Goal: Task Accomplishment & Management: Manage account settings

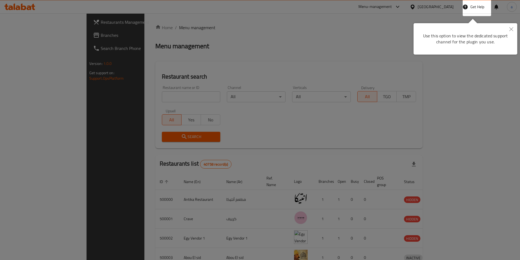
click at [512, 30] on icon "Close" at bounding box center [512, 29] width 4 height 4
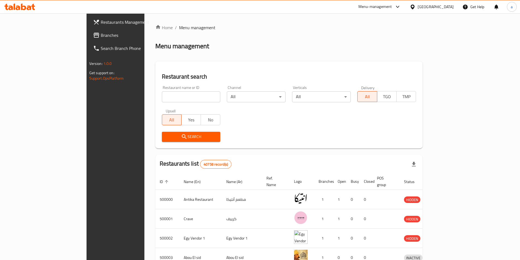
click at [452, 9] on div "Egypt" at bounding box center [436, 7] width 36 height 6
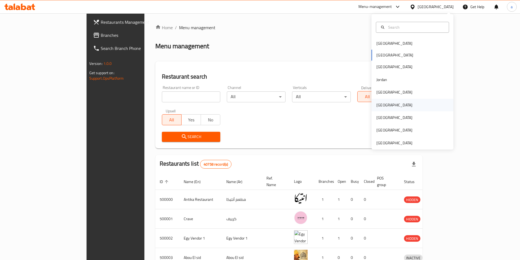
click at [393, 101] on div "Oman" at bounding box center [413, 105] width 82 height 13
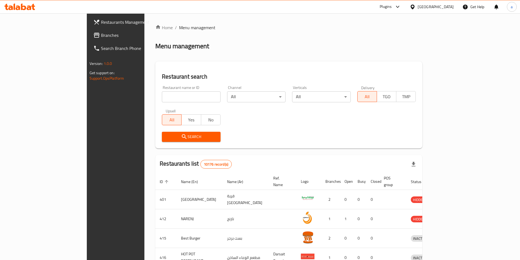
click at [101, 35] on span "Branches" at bounding box center [135, 35] width 68 height 7
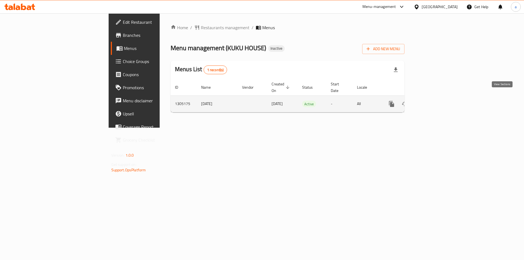
click at [438, 99] on link "enhanced table" at bounding box center [431, 104] width 13 height 13
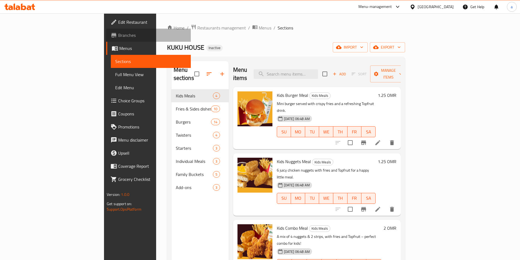
click at [106, 31] on link "Branches" at bounding box center [148, 35] width 85 height 13
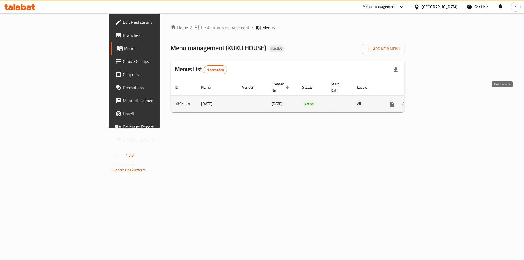
click at [438, 102] on link "enhanced table" at bounding box center [431, 104] width 13 height 13
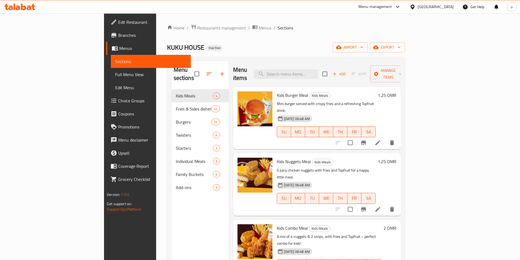
click at [415, 6] on icon at bounding box center [413, 6] width 4 height 5
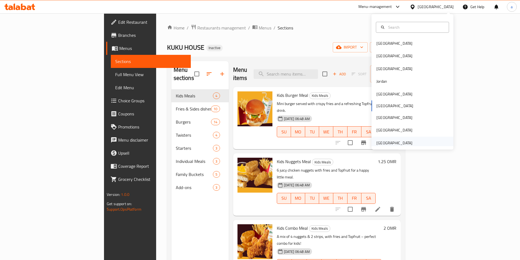
click at [401, 145] on div "[GEOGRAPHIC_DATA]" at bounding box center [395, 143] width 36 height 6
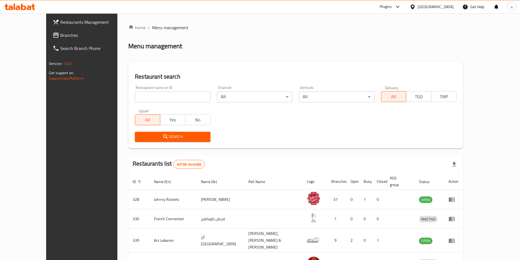
click at [60, 36] on span "Branches" at bounding box center [94, 35] width 68 height 7
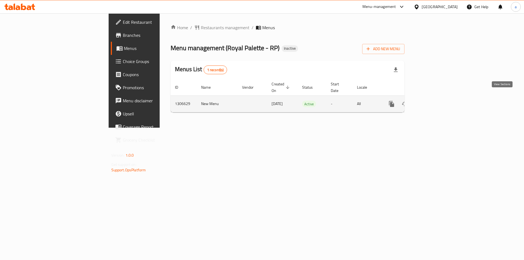
click at [434, 102] on icon "enhanced table" at bounding box center [431, 104] width 5 height 5
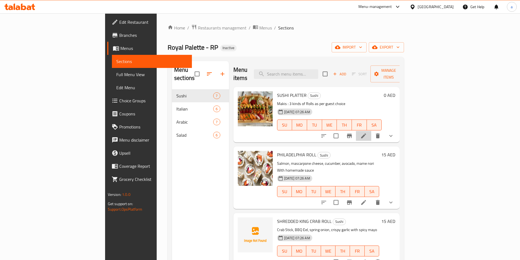
click at [372, 131] on li at bounding box center [363, 136] width 15 height 10
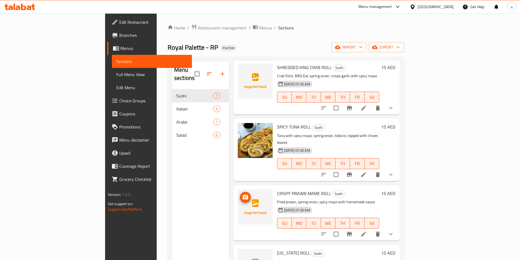
scroll to position [171, 0]
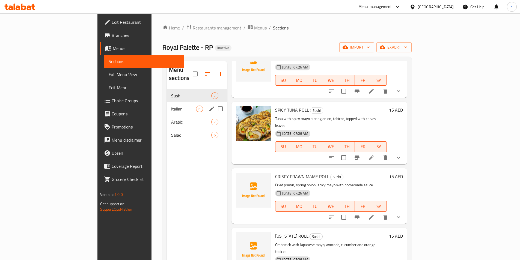
click at [176, 104] on div "Italian 6" at bounding box center [197, 108] width 60 height 13
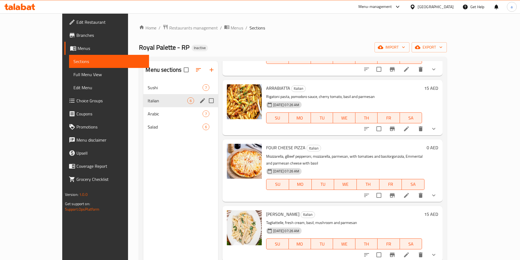
scroll to position [111, 0]
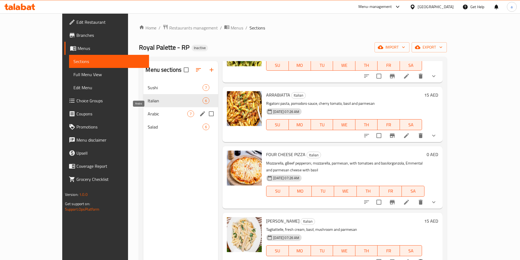
click at [166, 111] on span "Arabic" at bounding box center [168, 114] width 40 height 7
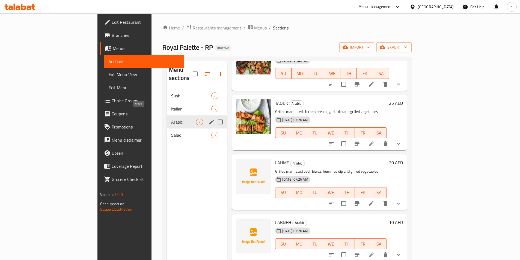
click at [167, 117] on div "Arabic 7" at bounding box center [197, 122] width 60 height 13
click at [167, 129] on div "Salad 6" at bounding box center [197, 135] width 60 height 13
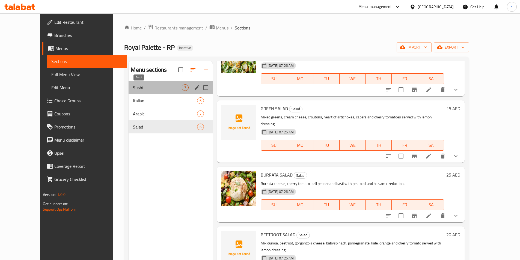
click at [158, 89] on span "Sushi" at bounding box center [157, 87] width 49 height 7
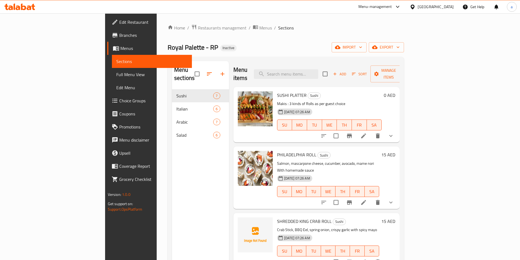
click at [119, 24] on span "Edit Restaurant" at bounding box center [153, 22] width 68 height 7
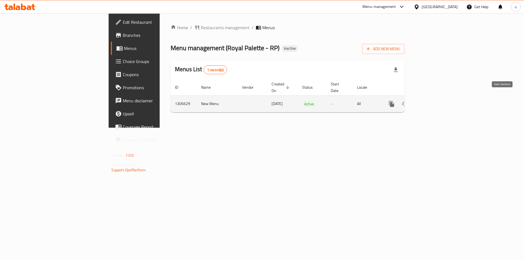
click at [438, 98] on link "enhanced table" at bounding box center [431, 104] width 13 height 13
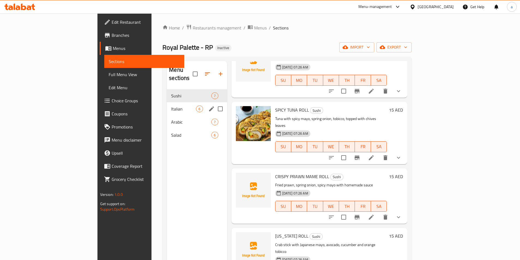
click at [167, 107] on div "Italian 6" at bounding box center [197, 108] width 60 height 13
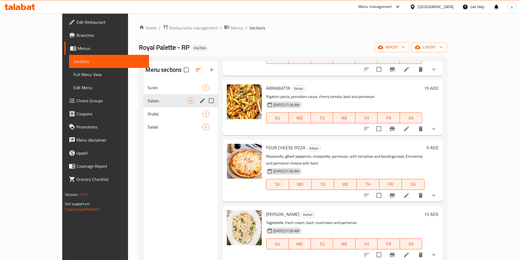
scroll to position [111, 0]
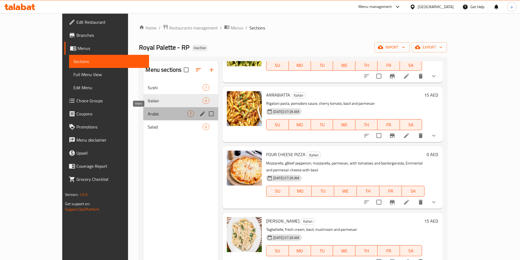
click at [154, 114] on span "Arabic" at bounding box center [168, 114] width 40 height 7
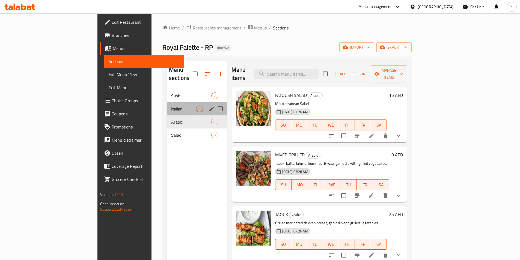
click at [167, 104] on div "Italian 6" at bounding box center [197, 108] width 60 height 13
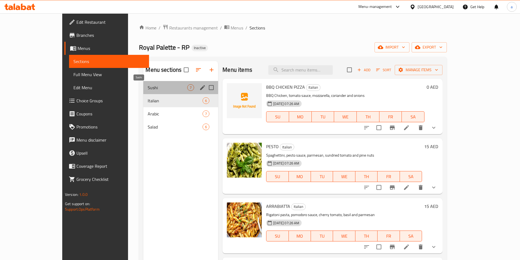
click at [148, 87] on span "Sushi" at bounding box center [168, 87] width 40 height 7
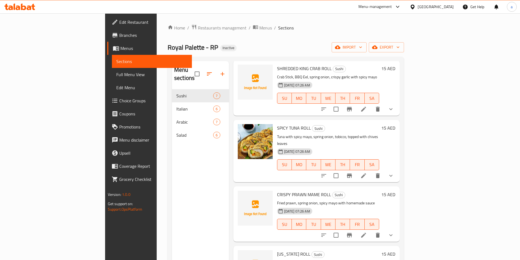
scroll to position [171, 0]
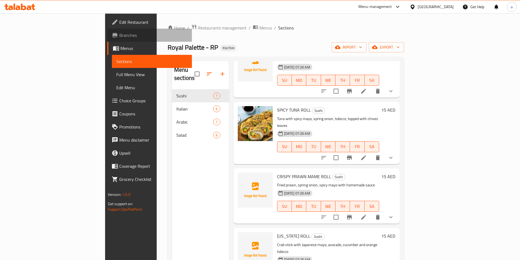
click at [119, 35] on span "Branches" at bounding box center [153, 35] width 68 height 7
